Goal: Communication & Community: Answer question/provide support

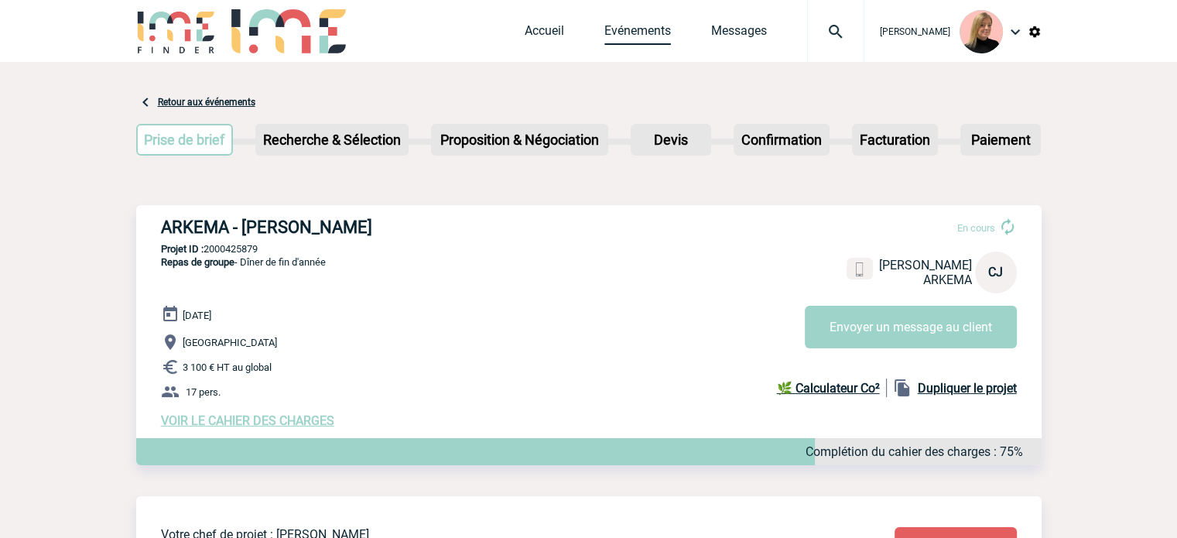
click at [633, 23] on link "Evénements" at bounding box center [638, 34] width 67 height 22
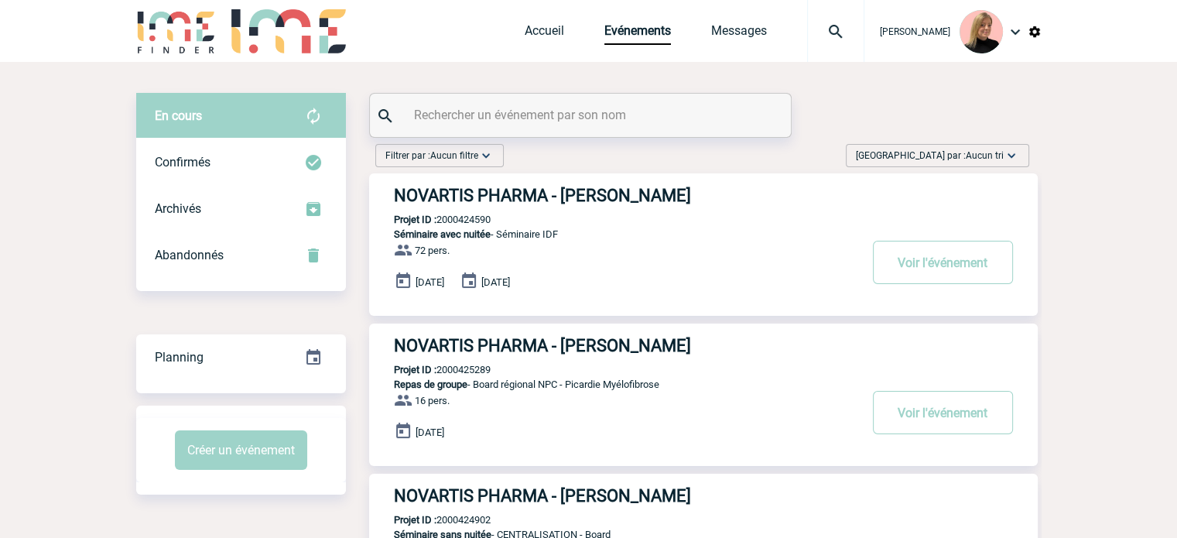
click at [972, 160] on span "Aucun tri" at bounding box center [985, 155] width 38 height 11
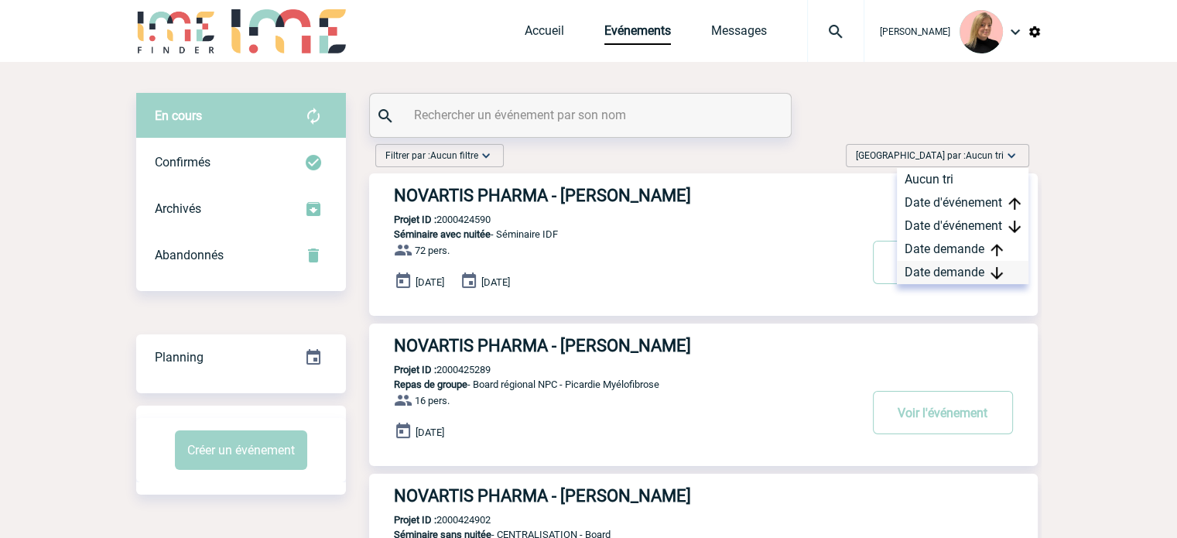
click at [941, 267] on div "Date demande" at bounding box center [963, 272] width 132 height 23
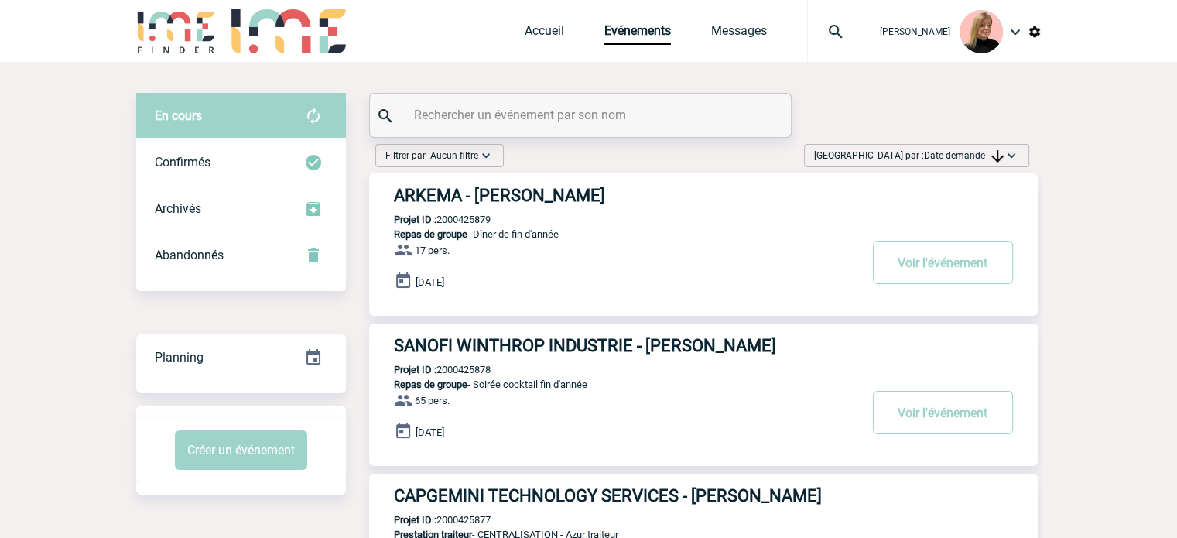
click at [469, 365] on p "Projet ID : 2000425878" at bounding box center [430, 370] width 122 height 12
click at [464, 367] on p "Projet ID : 2000425878" at bounding box center [430, 370] width 122 height 12
copy p "2000425878"
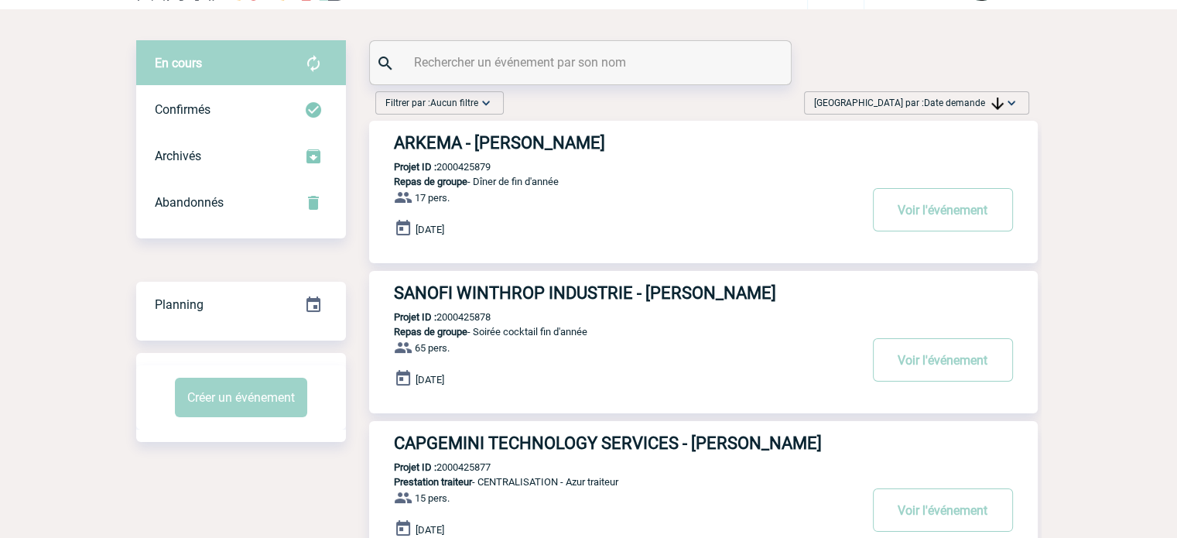
scroll to position [155, 0]
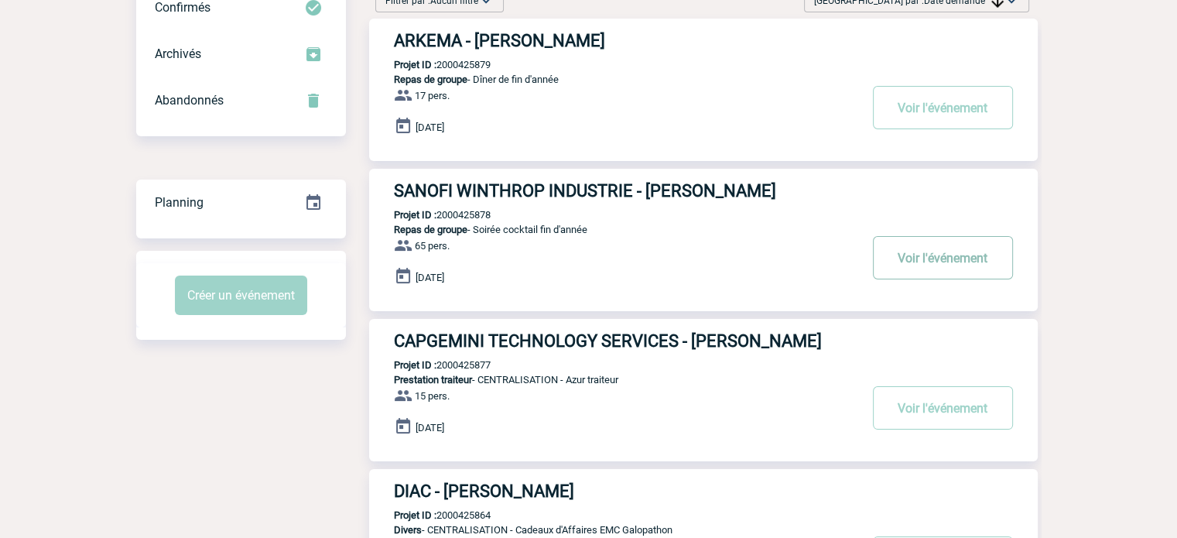
click at [943, 262] on button "Voir l'événement" at bounding box center [943, 257] width 140 height 43
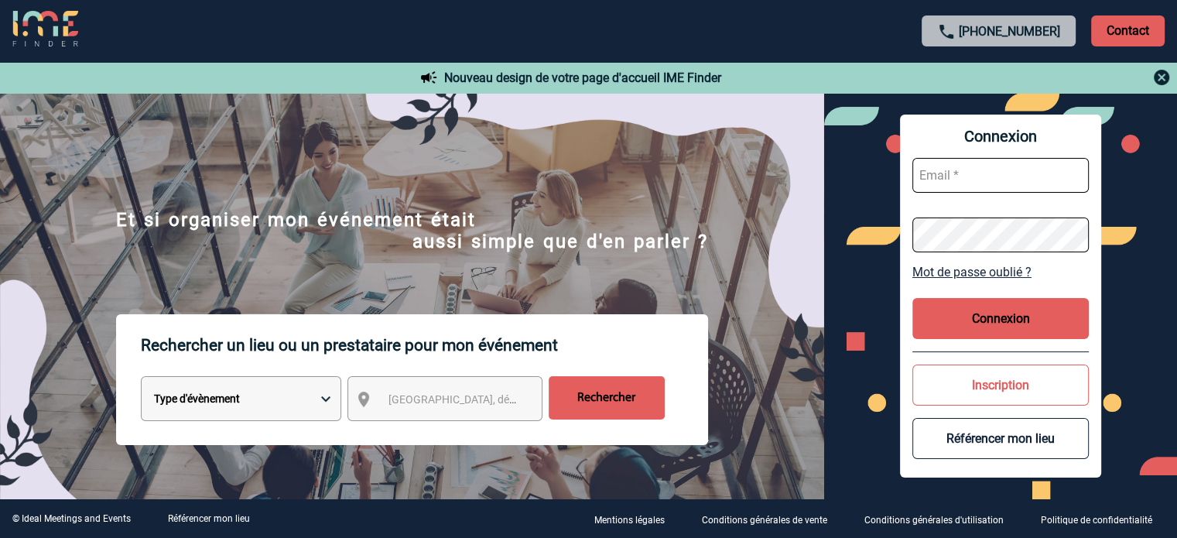
type input "eperiou@ime-groupe.com"
click at [951, 315] on button "Connexion" at bounding box center [1001, 318] width 176 height 41
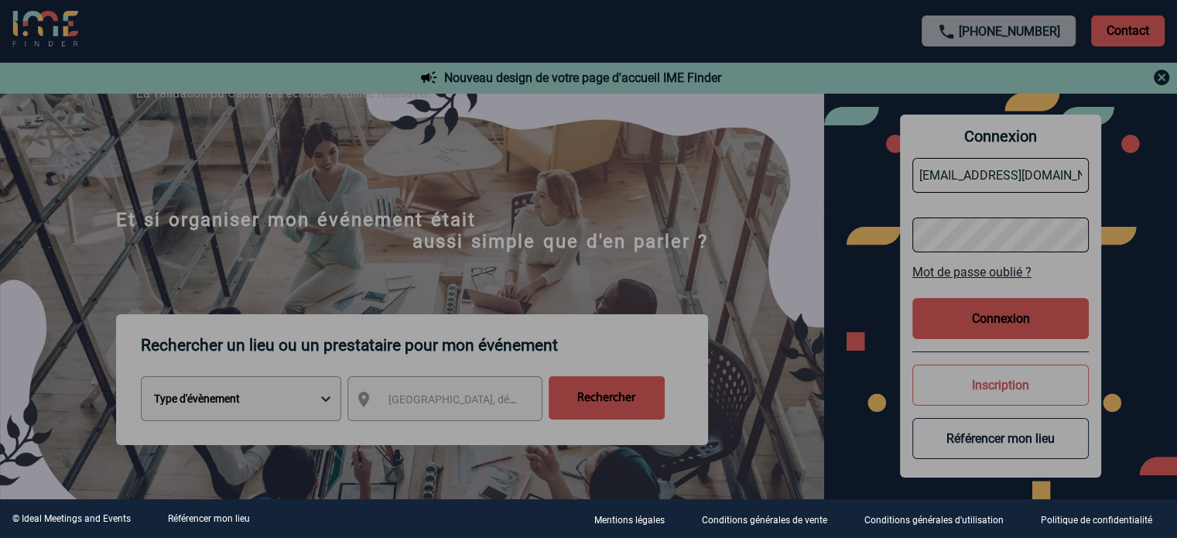
click at [1016, 326] on div at bounding box center [588, 269] width 1177 height 538
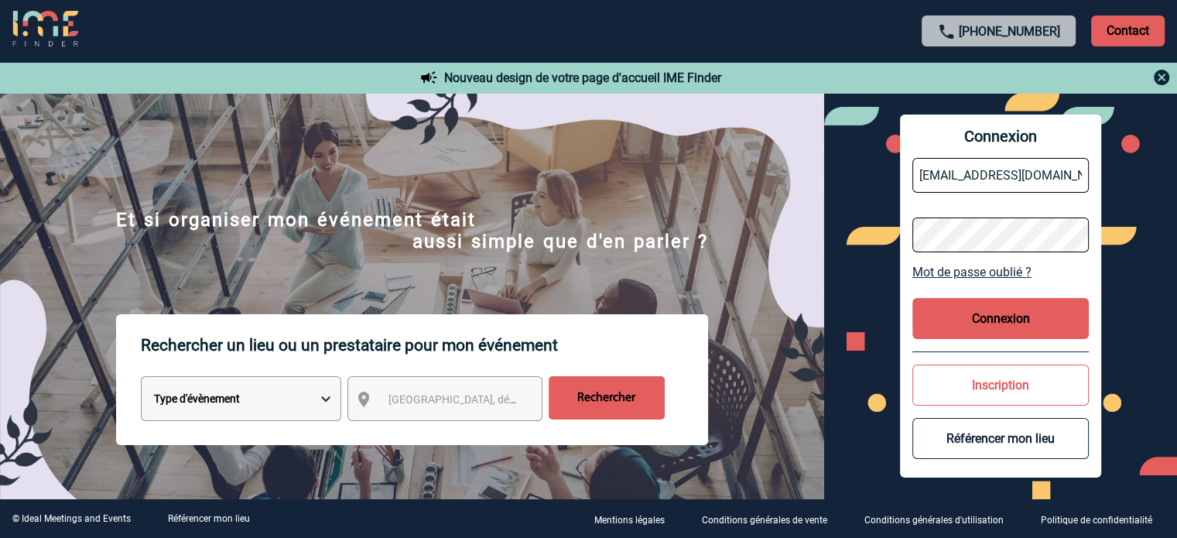
click at [981, 332] on button "Connexion" at bounding box center [1001, 318] width 176 height 41
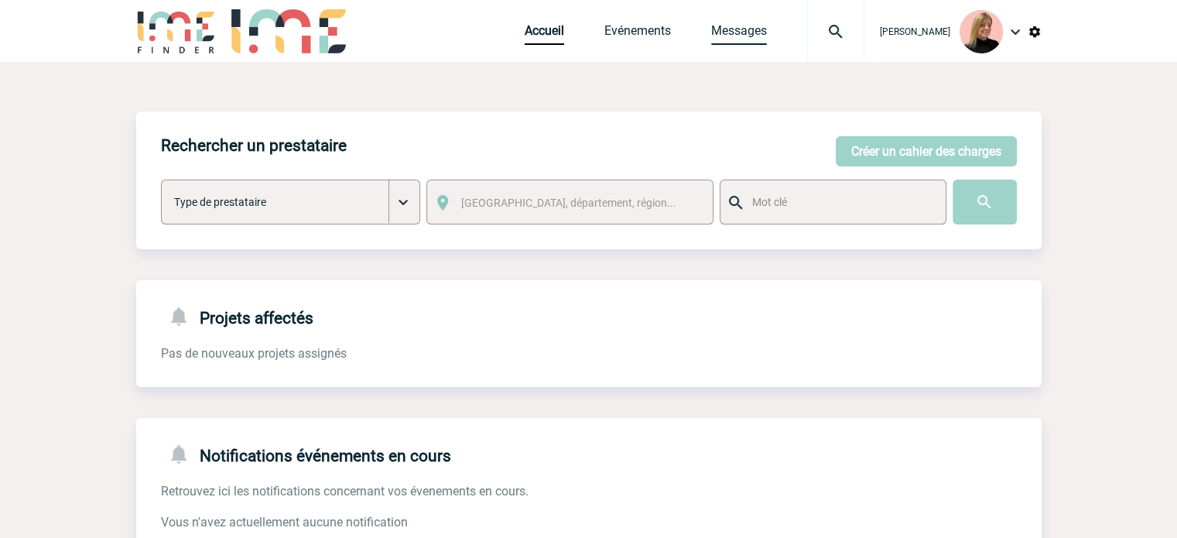
click at [767, 30] on link "Messages" at bounding box center [739, 34] width 56 height 22
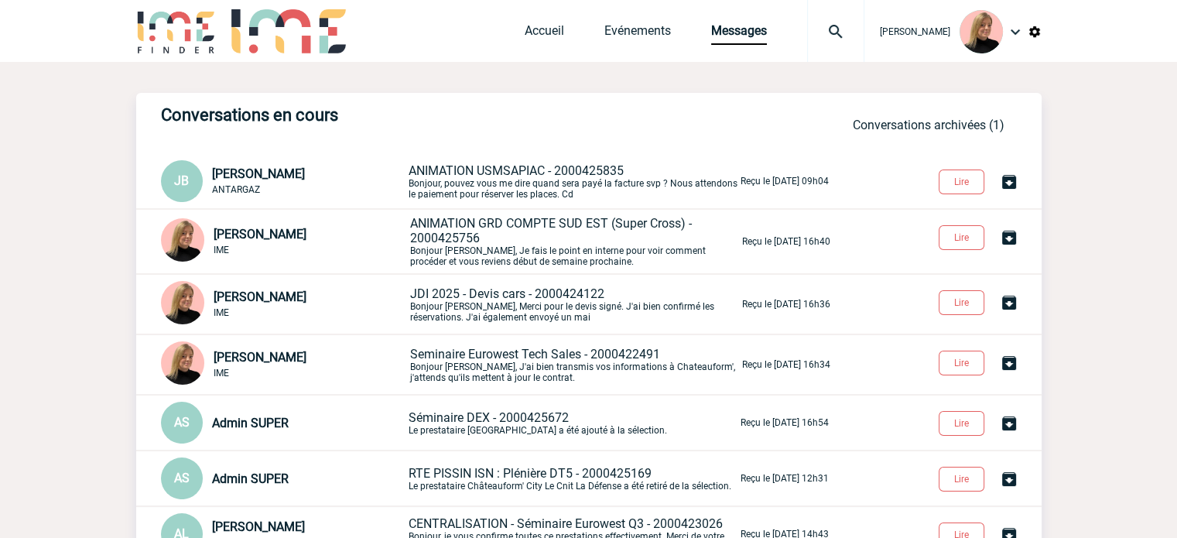
click at [520, 360] on span "Seminaire Eurowest Tech Sales - 2000422491" at bounding box center [535, 354] width 250 height 15
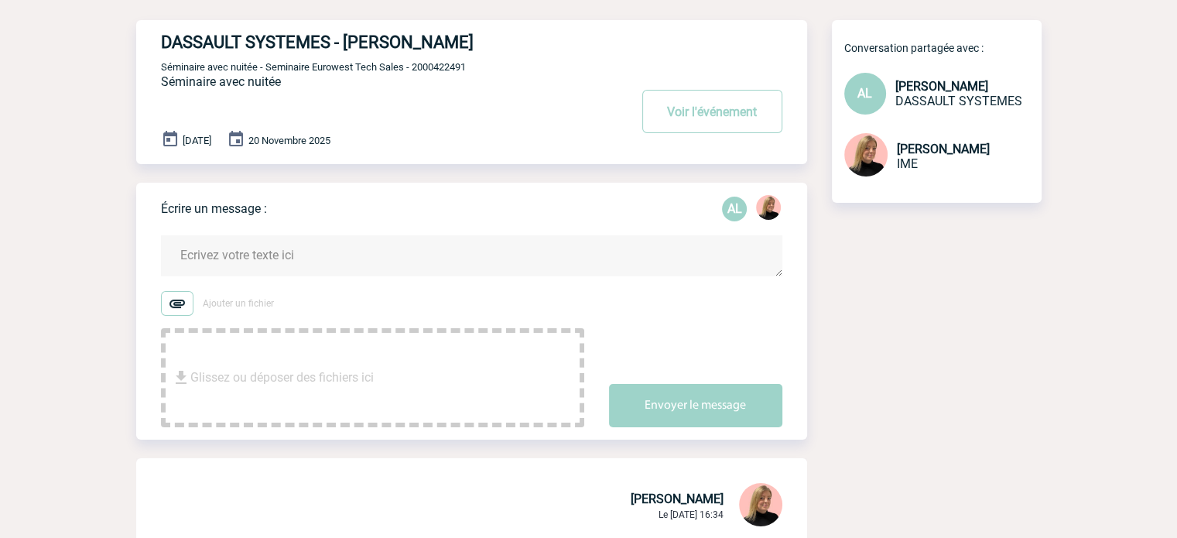
scroll to position [77, 0]
click at [255, 263] on textarea at bounding box center [472, 255] width 622 height 41
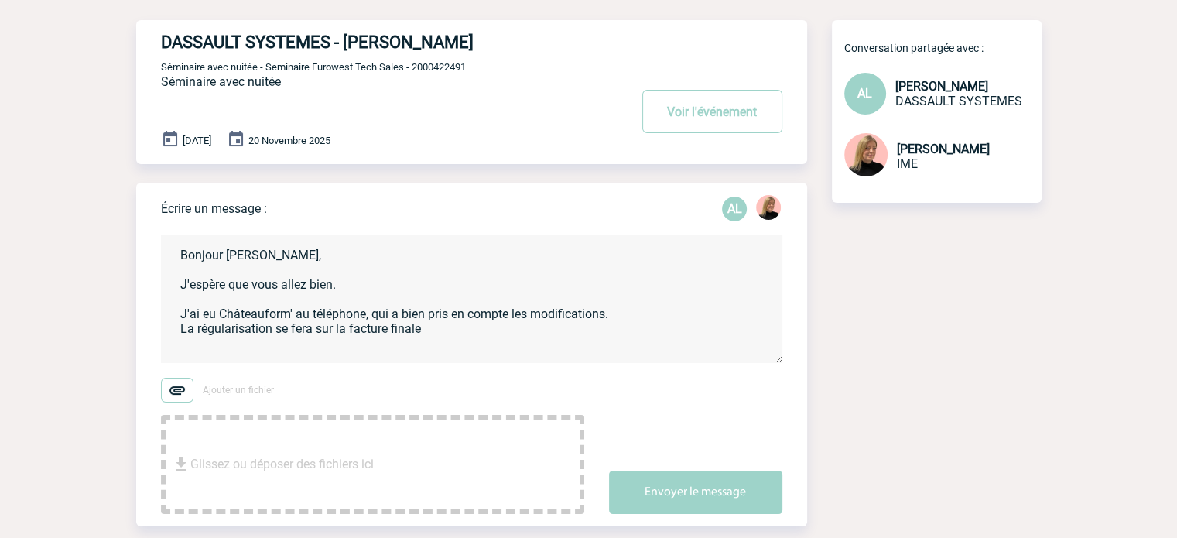
click at [432, 331] on textarea "Bonjour [PERSON_NAME], J'espère que vous allez bien. J'ai eu Châteauform' au té…" at bounding box center [472, 299] width 622 height 128
click at [214, 347] on textarea "Bonjour [PERSON_NAME], J'espère que vous allez bien. J'ai eu Châteauform' au té…" at bounding box center [472, 299] width 622 height 128
click at [351, 341] on textarea "Bonjour [PERSON_NAME], J'espère que vous allez bien. J'ai eu Châteauform' au té…" at bounding box center [472, 299] width 622 height 128
drag, startPoint x: 279, startPoint y: 330, endPoint x: 441, endPoint y: 331, distance: 162.5
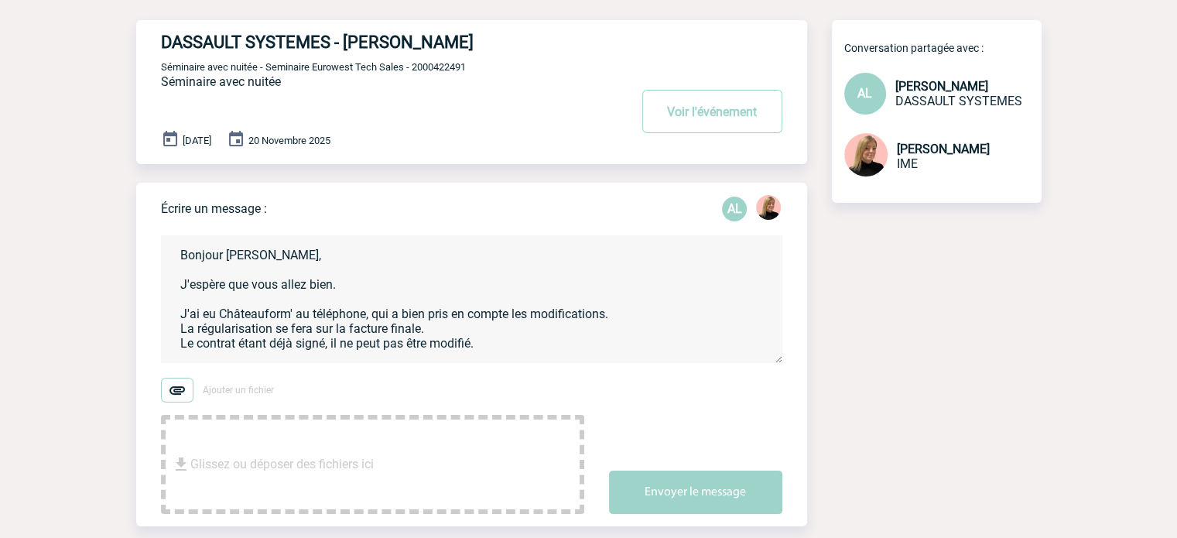
click at [441, 331] on textarea "Bonjour [PERSON_NAME], J'espère que vous allez bien. J'ai eu Châteauform' au té…" at bounding box center [472, 299] width 622 height 128
click at [506, 327] on textarea "Bonjour [PERSON_NAME], J'espère que vous allez bien. J'ai eu Châteauform' au té…" at bounding box center [472, 299] width 622 height 128
paste textarea "La régularisation se fera sur la facture finale."
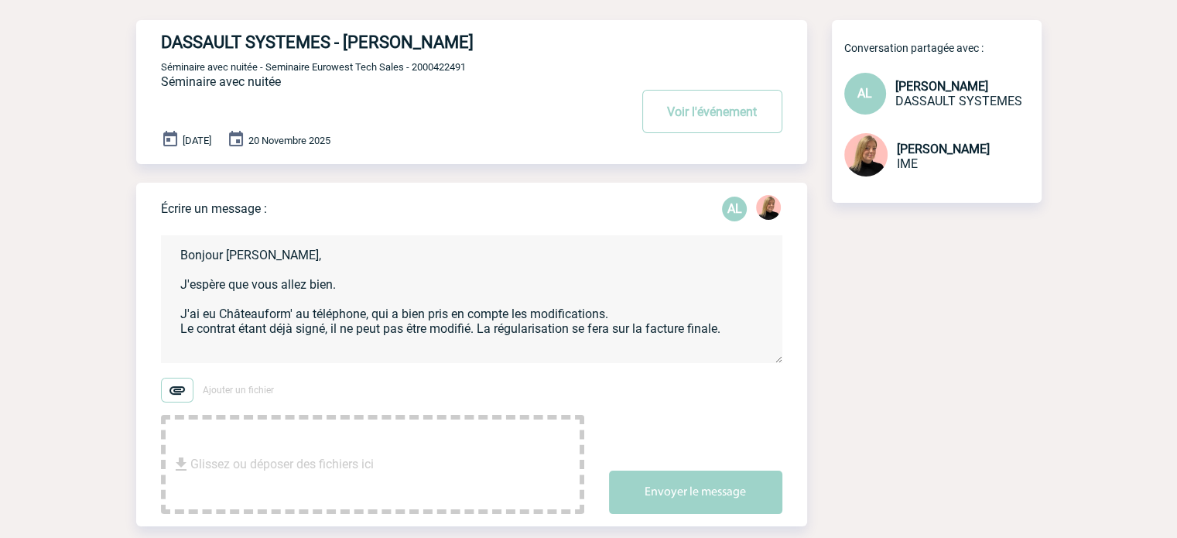
click at [616, 334] on textarea "Bonjour [PERSON_NAME], J'espère que vous allez bien. J'ai eu Châteauform' au té…" at bounding box center [472, 299] width 622 height 128
click at [774, 332] on textarea "Bonjour [PERSON_NAME], J'espère que vous allez bien. J'ai eu Châteauform' au té…" at bounding box center [472, 299] width 622 height 128
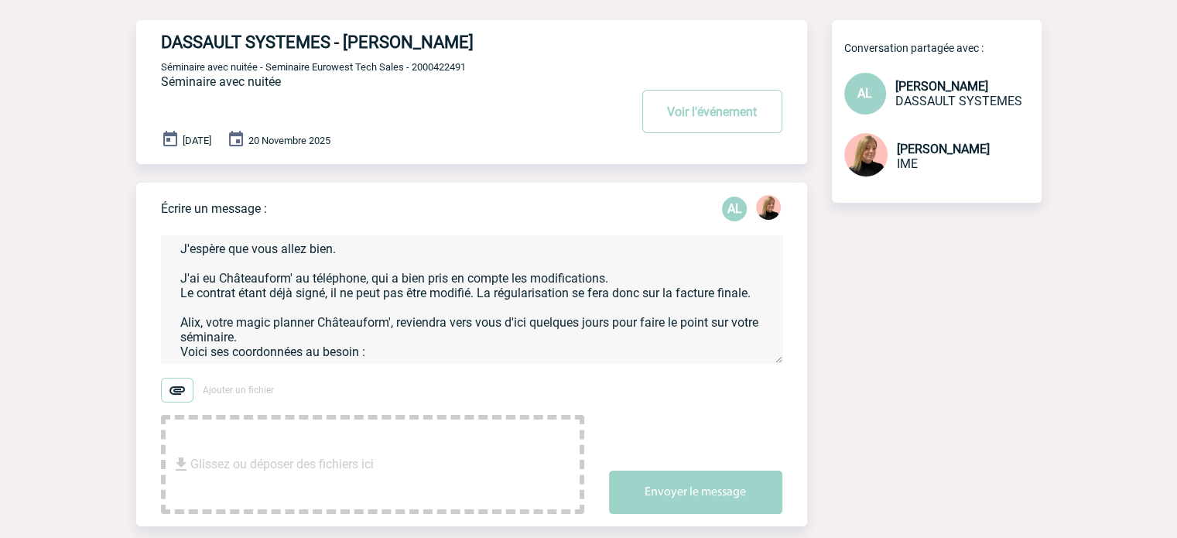
scroll to position [63, 0]
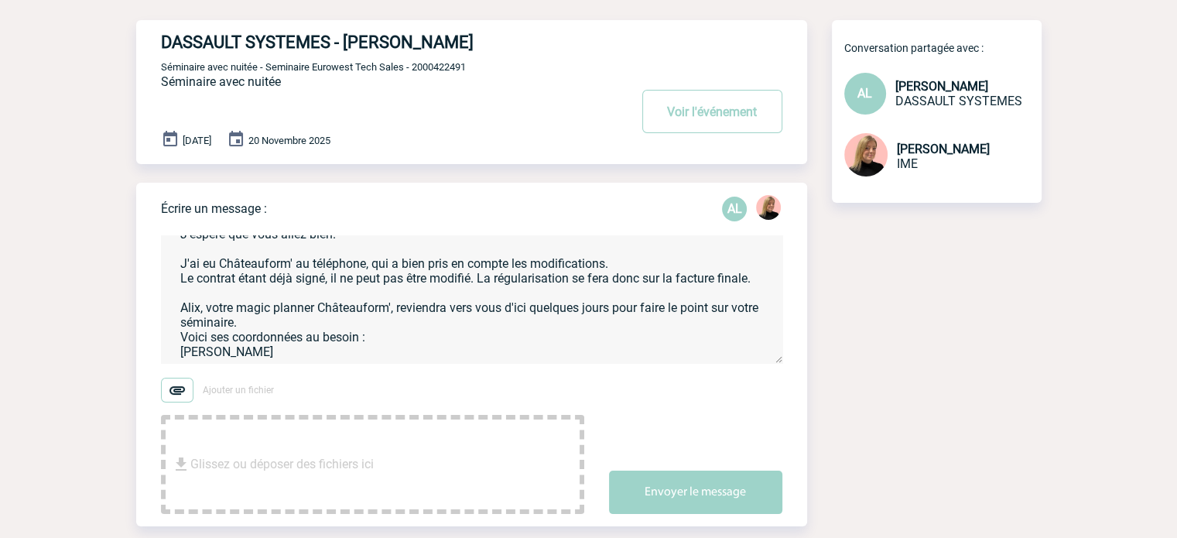
paste textarea "[PERSON_NAME][EMAIL_ADDRESS][DOMAIN_NAME]"
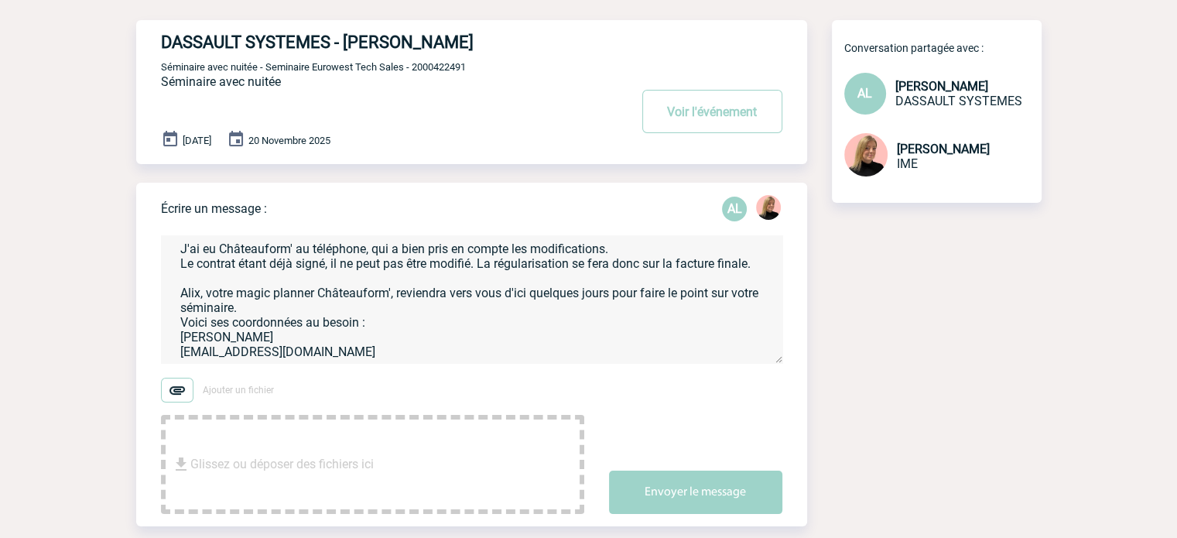
scroll to position [93, 0]
paste textarea "[PHONE_NUMBER]"
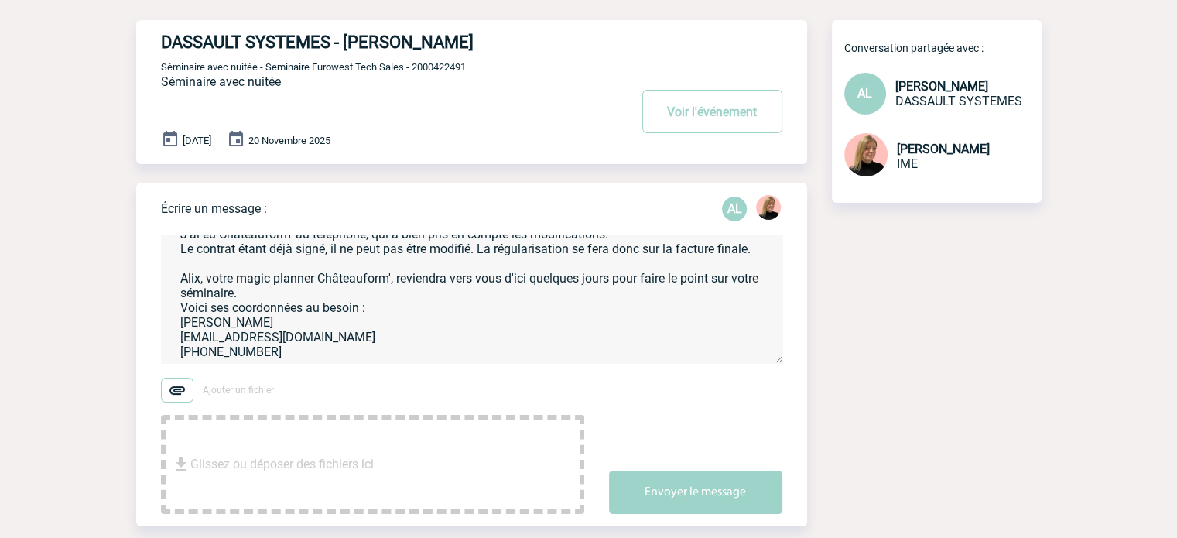
scroll to position [122, 0]
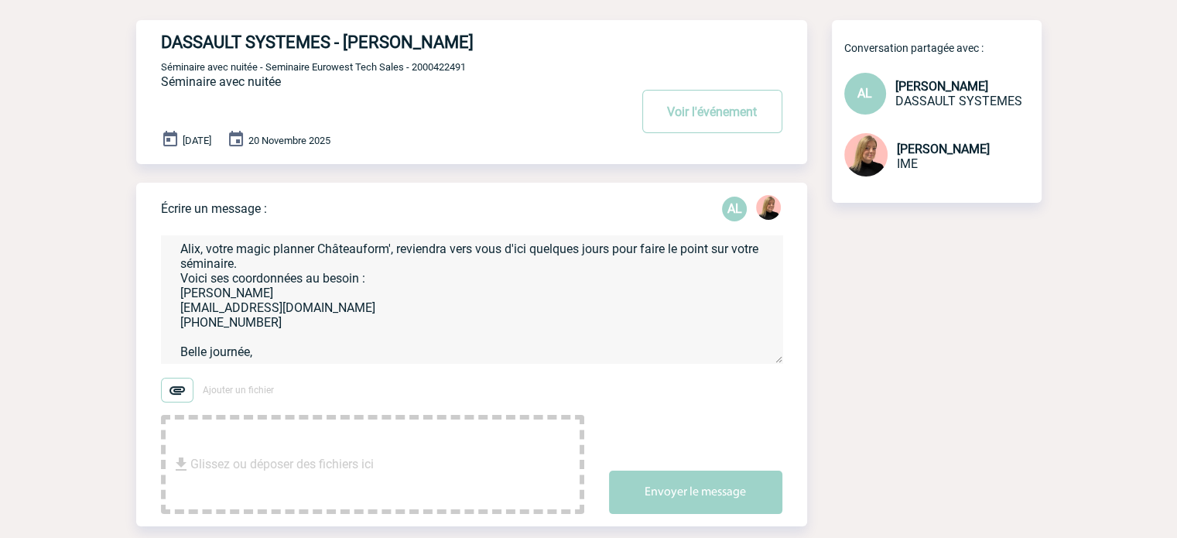
click at [197, 324] on textarea "Bonjour [PERSON_NAME], J'espère que vous allez bien. J'ai eu Châteauform' au té…" at bounding box center [472, 299] width 622 height 128
click at [202, 324] on textarea "Bonjour [PERSON_NAME], J'espère que vous allez bien. J'ai eu Châteauform' au té…" at bounding box center [472, 299] width 622 height 128
click at [201, 327] on textarea "Bonjour [PERSON_NAME], J'espère que vous allez bien. J'ai eu Châteauform' au té…" at bounding box center [472, 299] width 622 height 128
type textarea "Bonjour [PERSON_NAME], J'espère que vous allez bien. J'ai eu Châteauform' au té…"
click at [668, 495] on button "Envoyer le message" at bounding box center [695, 492] width 173 height 43
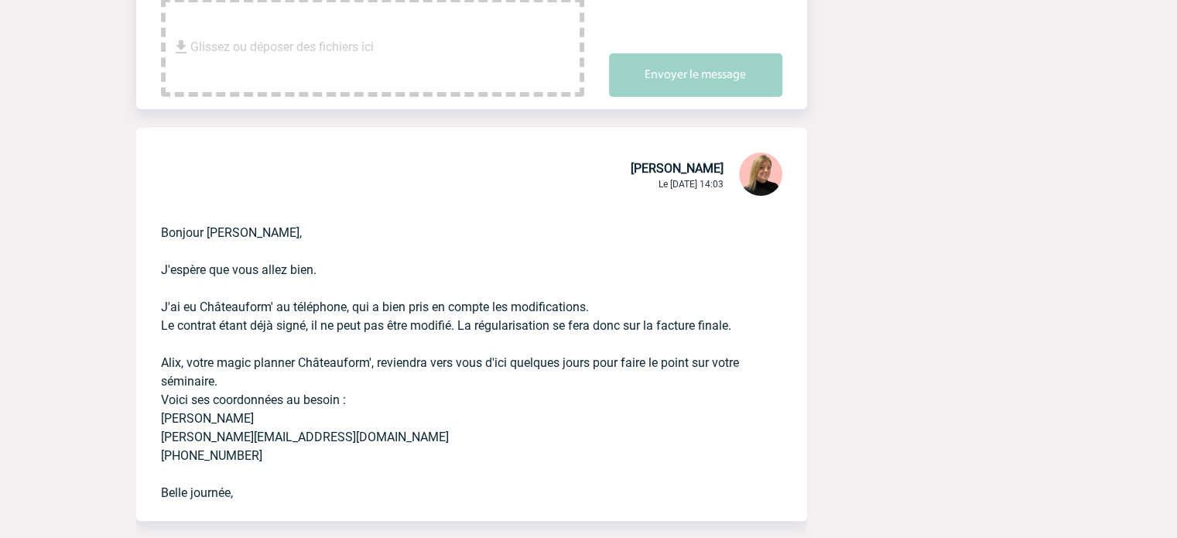
scroll to position [619, 0]
